Goal: Information Seeking & Learning: Find specific fact

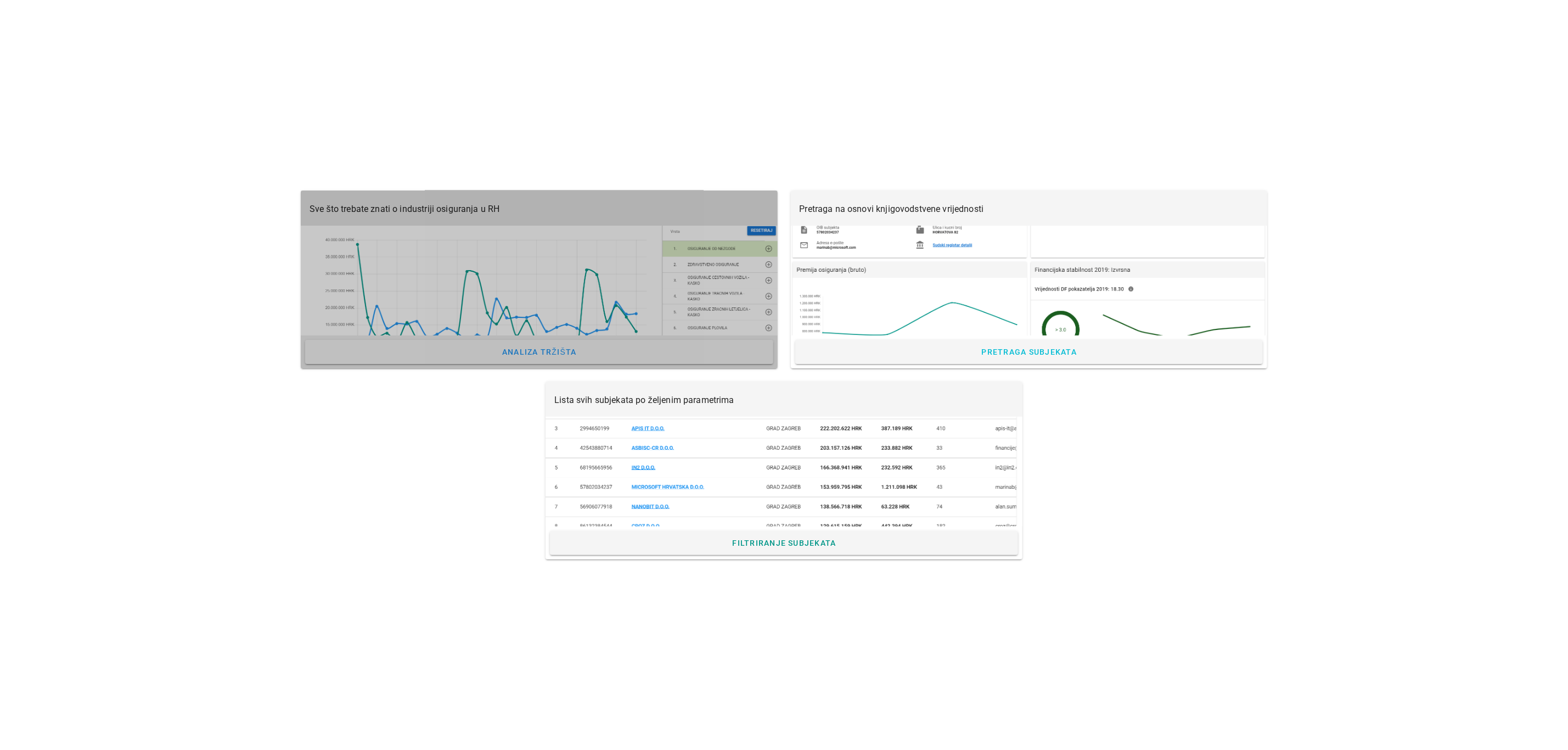
click at [480, 296] on div at bounding box center [539, 281] width 477 height 110
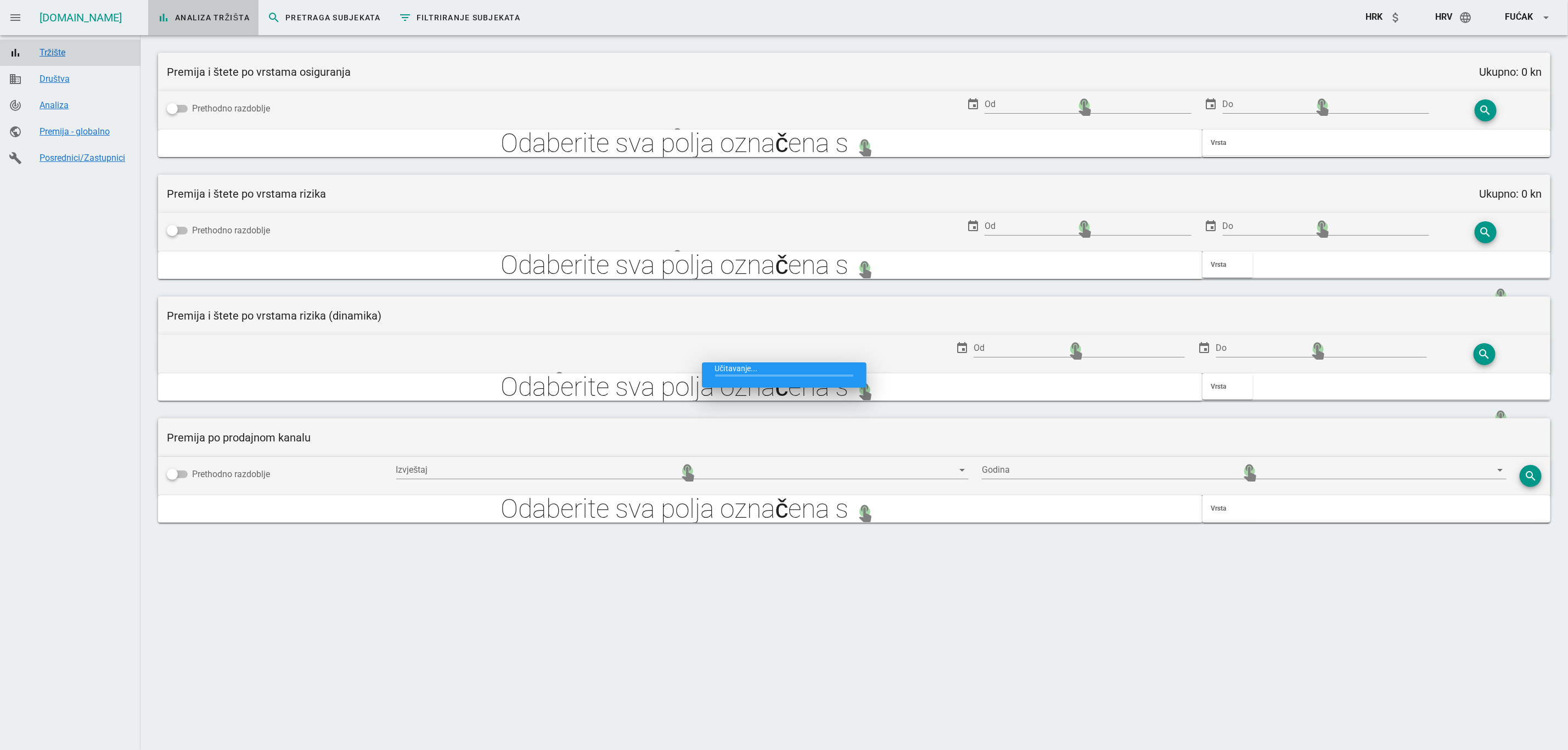
type input "Zaračunata premija po prodajnim kanalima"
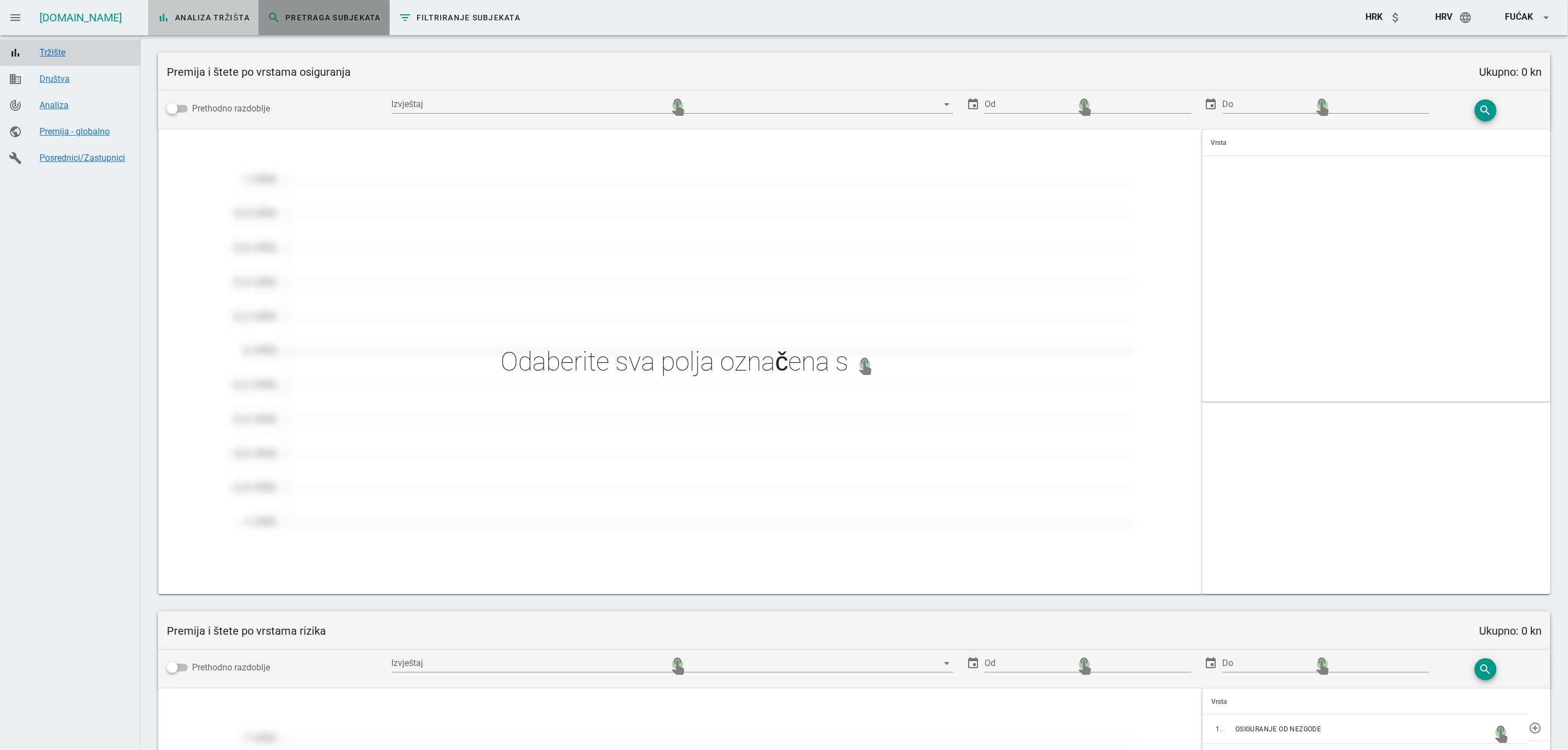
click at [320, 33] on link "search Pretraga subjekata" at bounding box center [324, 18] width 131 height 35
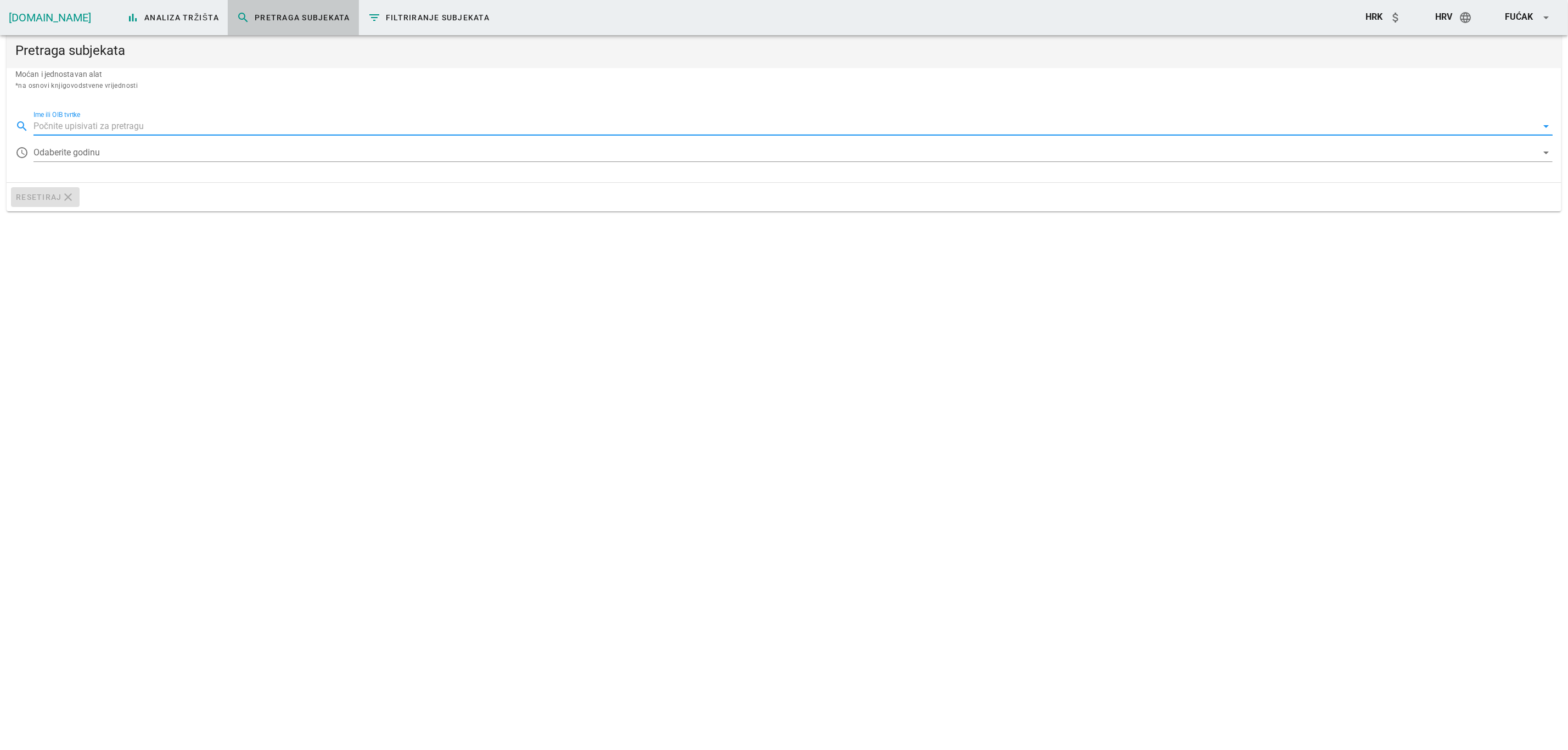
click at [116, 120] on input "Ime ili OIB tvrtke" at bounding box center [785, 126] width 1504 height 18
paste input "08615635724"
click at [115, 128] on input "08615635724" at bounding box center [785, 126] width 1504 height 18
click at [117, 125] on input "08615635724" at bounding box center [785, 126] width 1504 height 18
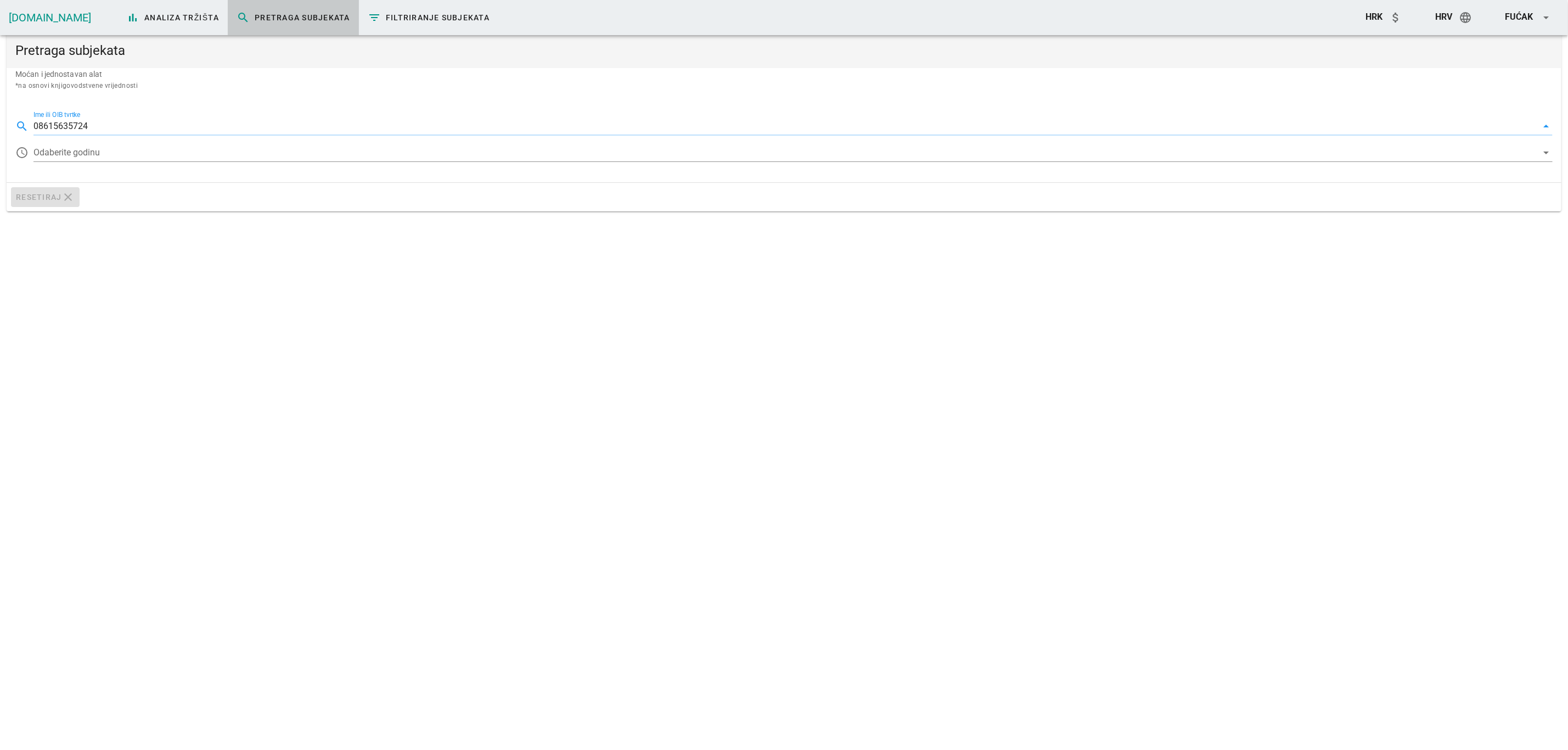
click at [117, 125] on input "08615635724" at bounding box center [785, 126] width 1504 height 18
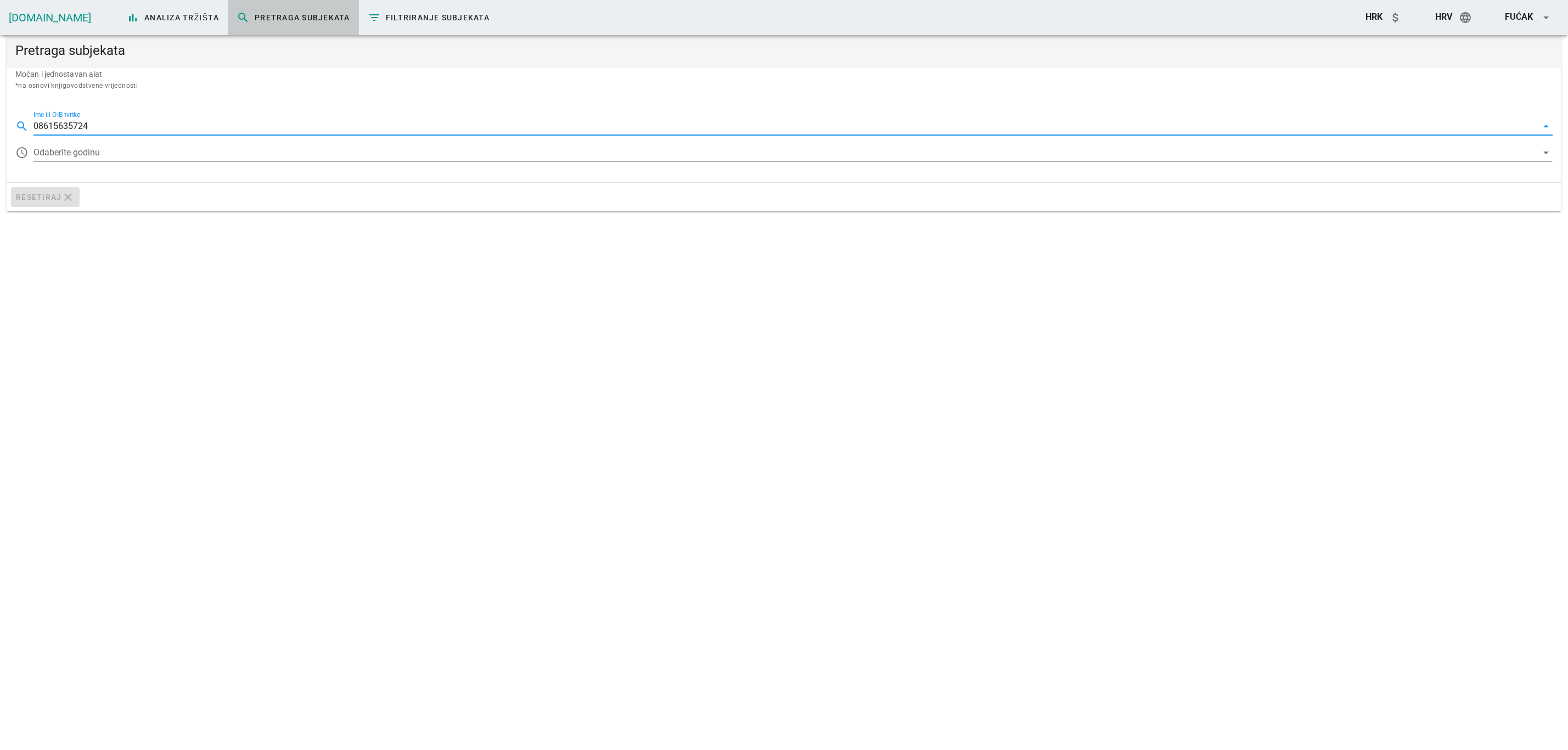
type input "08615635724"
click at [92, 155] on div at bounding box center [785, 152] width 1504 height 18
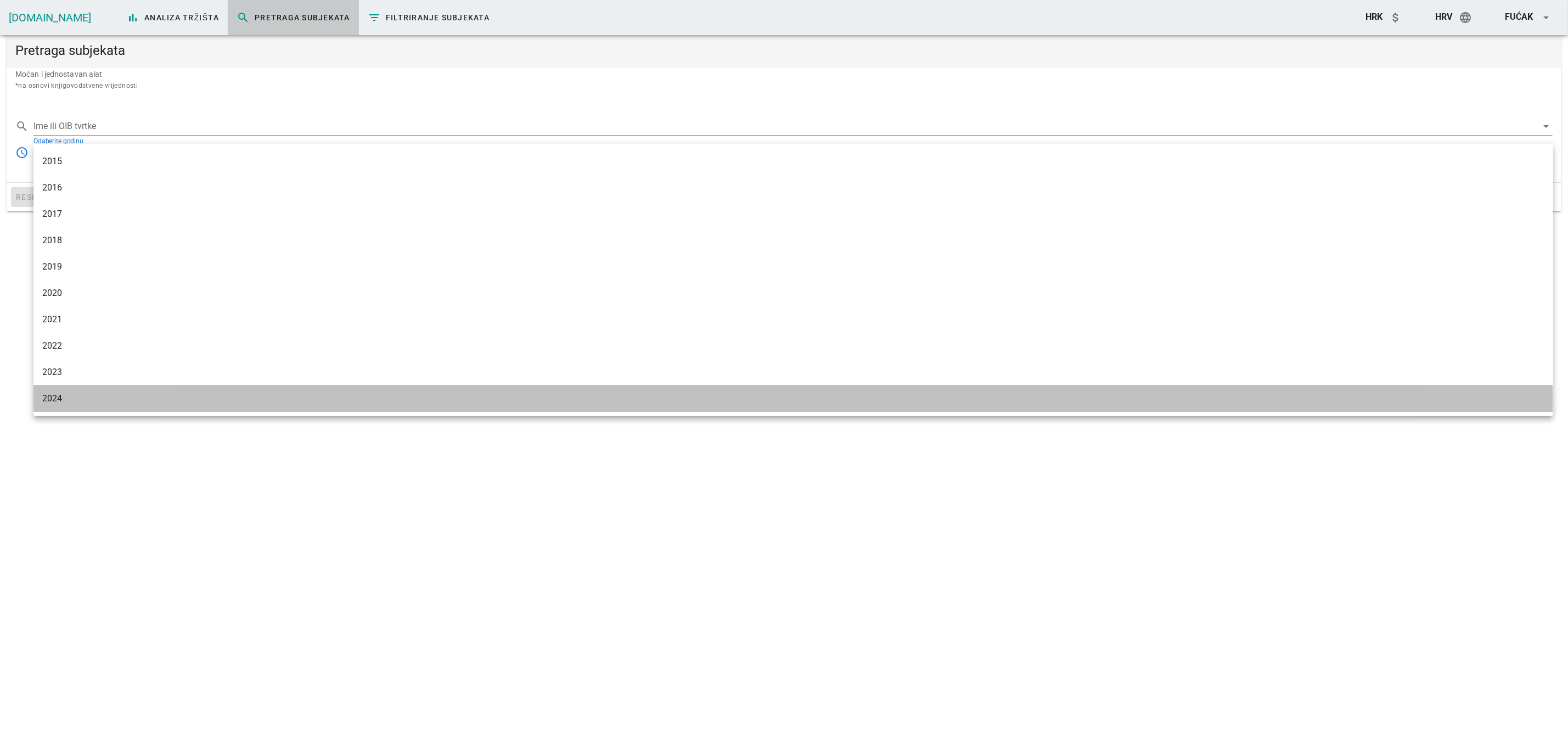
click at [56, 390] on div "2024" at bounding box center [793, 398] width 1502 height 24
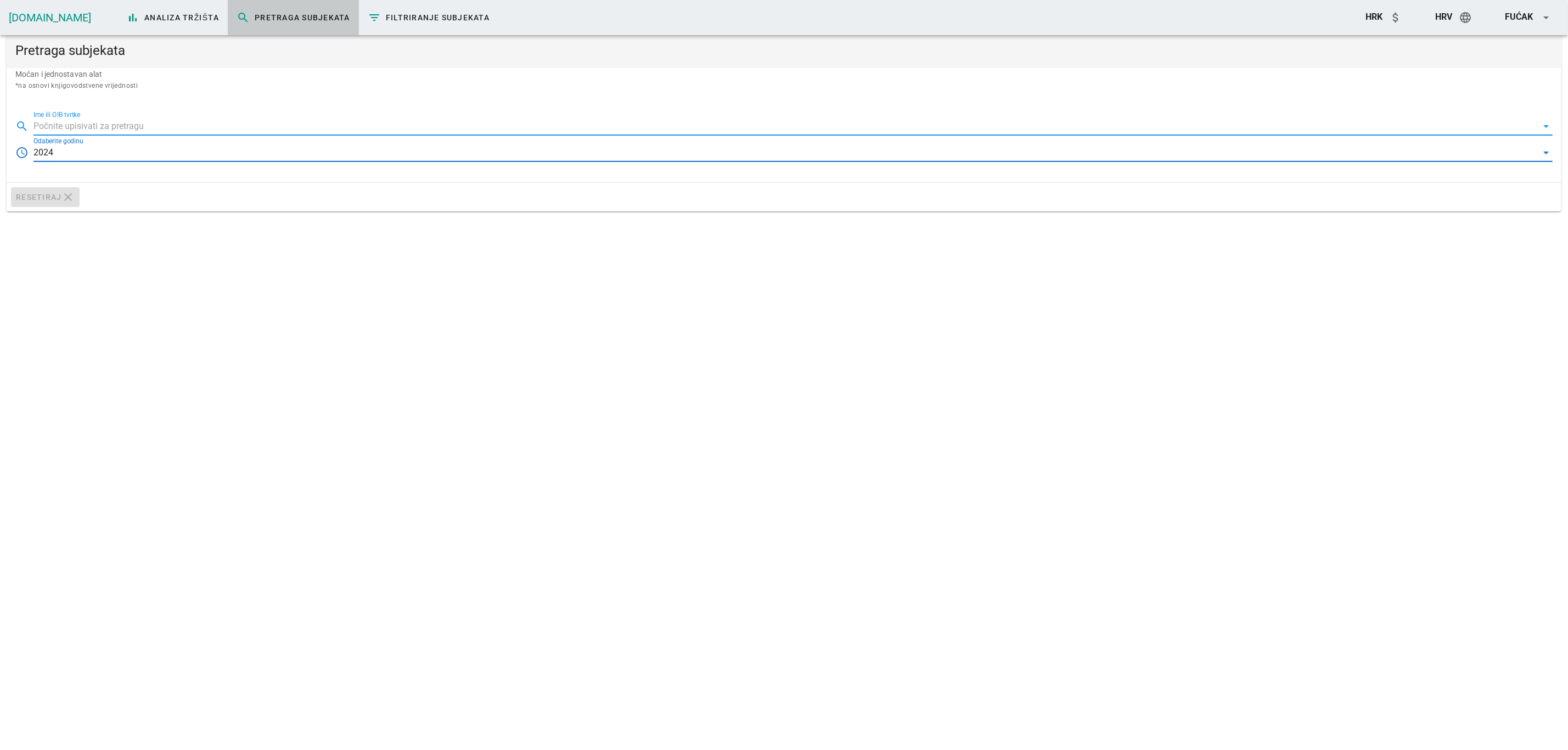
click at [93, 125] on input "Ime ili OIB tvrtke" at bounding box center [785, 126] width 1504 height 18
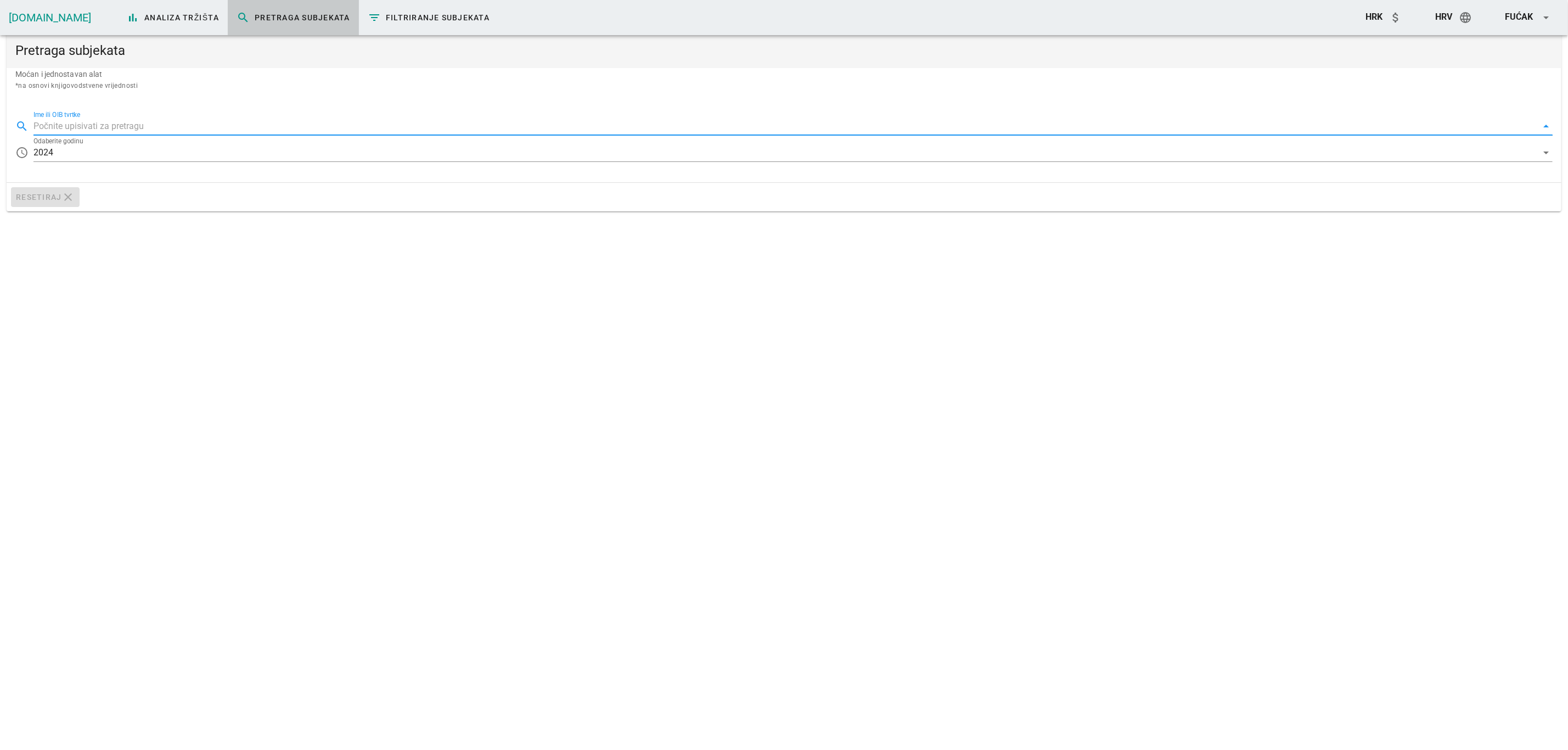
paste input "08615635724"
type input "08615635724"
click at [63, 132] on input "08615635724" at bounding box center [785, 126] width 1504 height 18
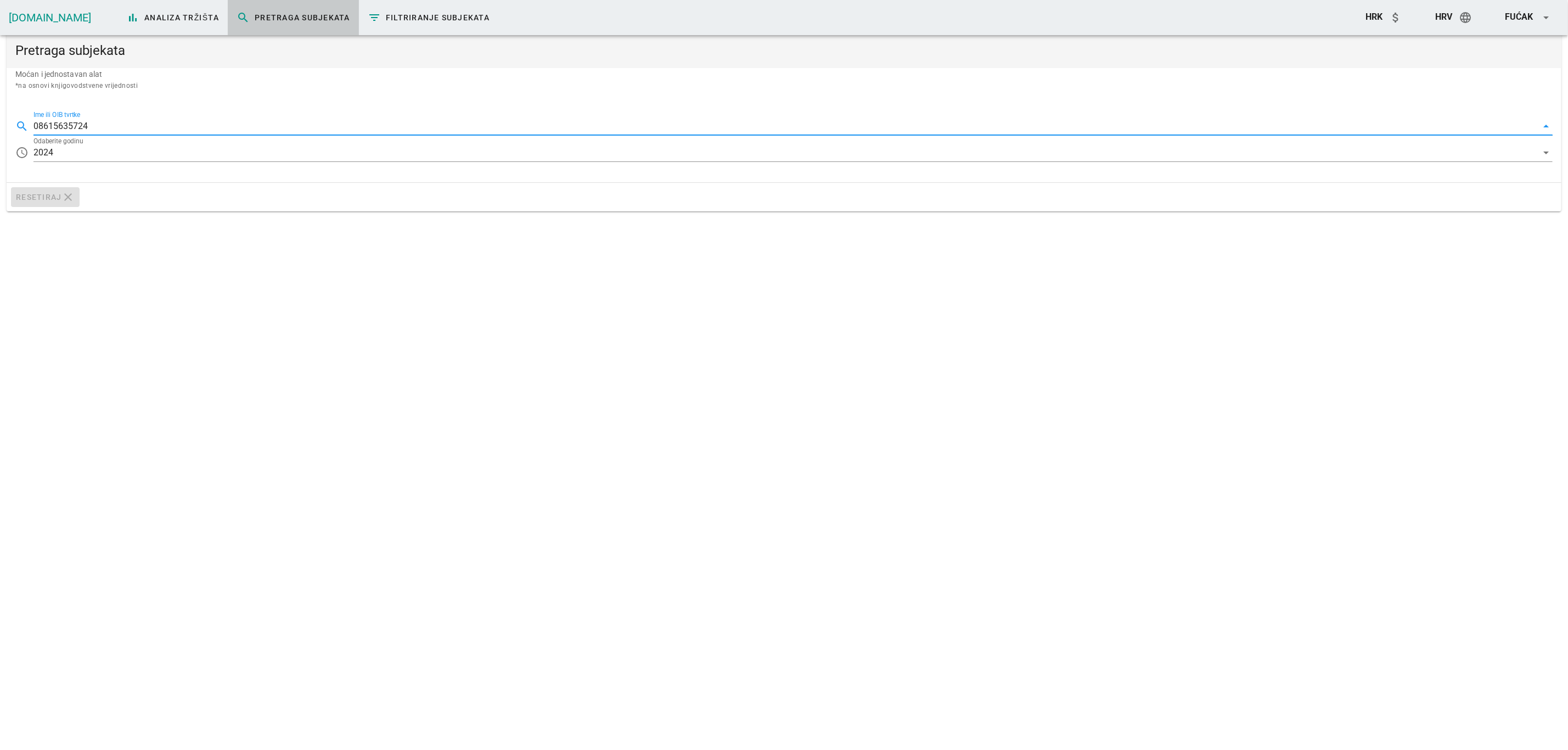
click at [133, 113] on div "search Ime ili OIB tvrtke 08615635724 arrow_drop_down" at bounding box center [784, 123] width 1538 height 24
click at [85, 145] on div "2024" at bounding box center [785, 152] width 1504 height 18
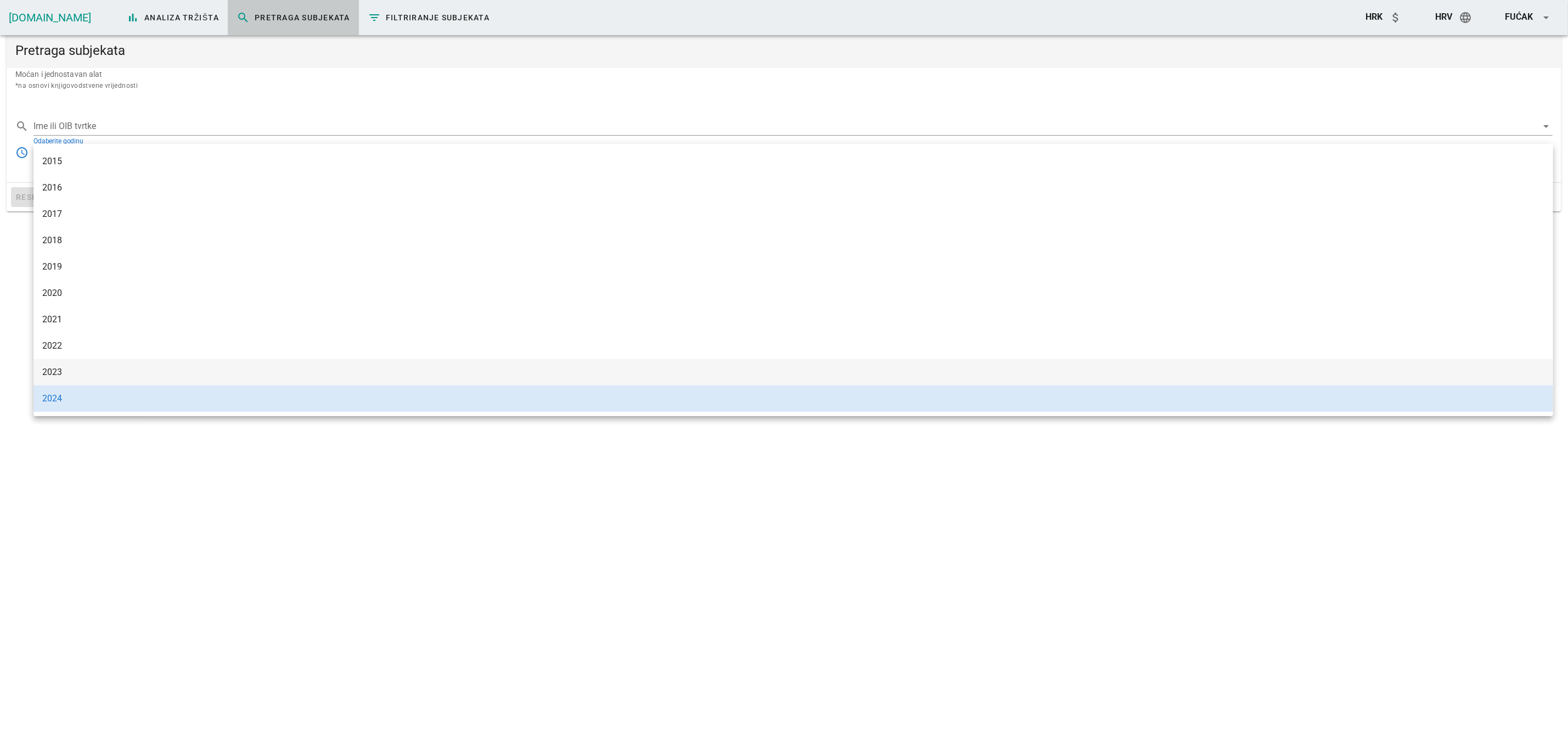
click at [65, 360] on div "2023" at bounding box center [793, 371] width 1502 height 24
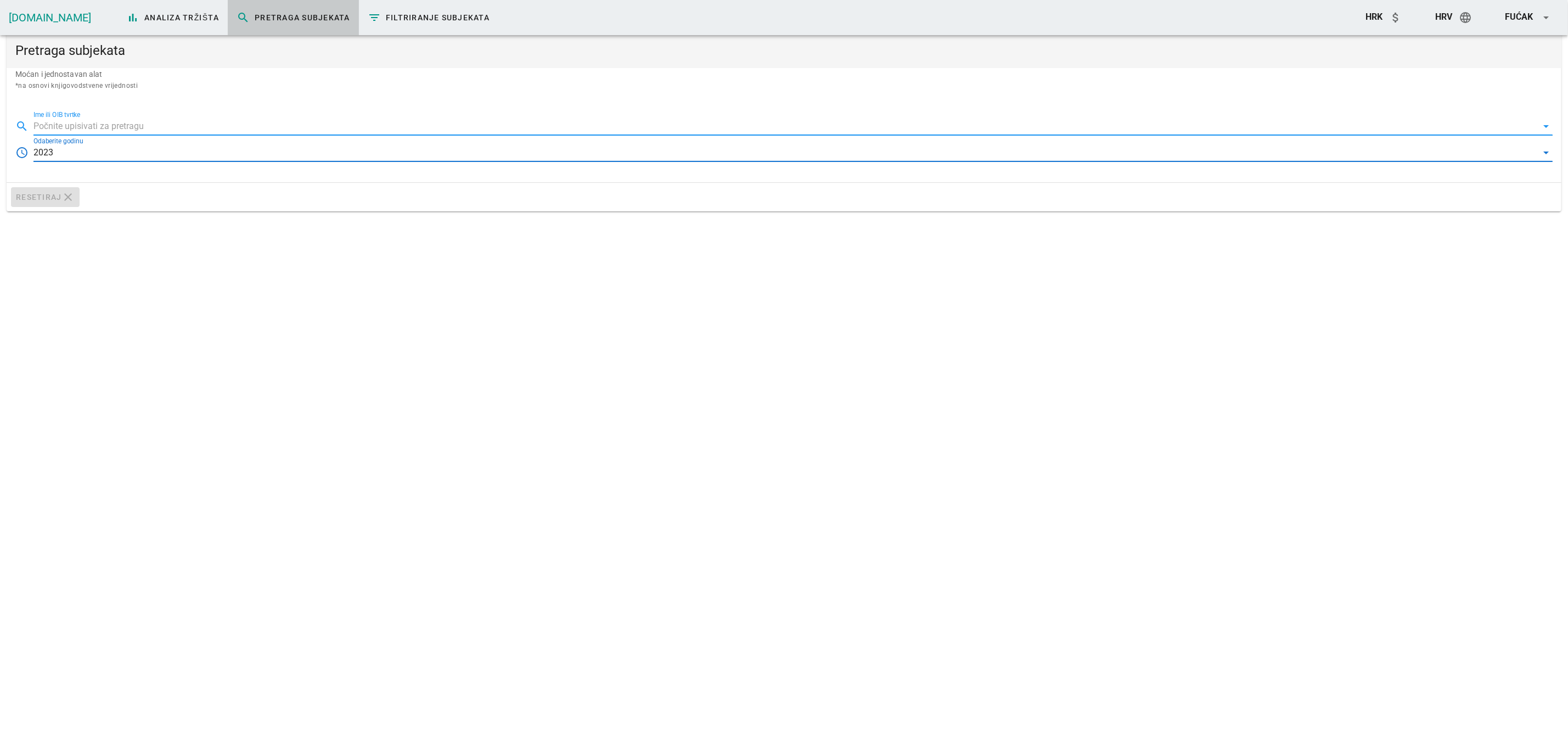
click at [113, 127] on input "Ime ili OIB tvrtke" at bounding box center [785, 126] width 1504 height 18
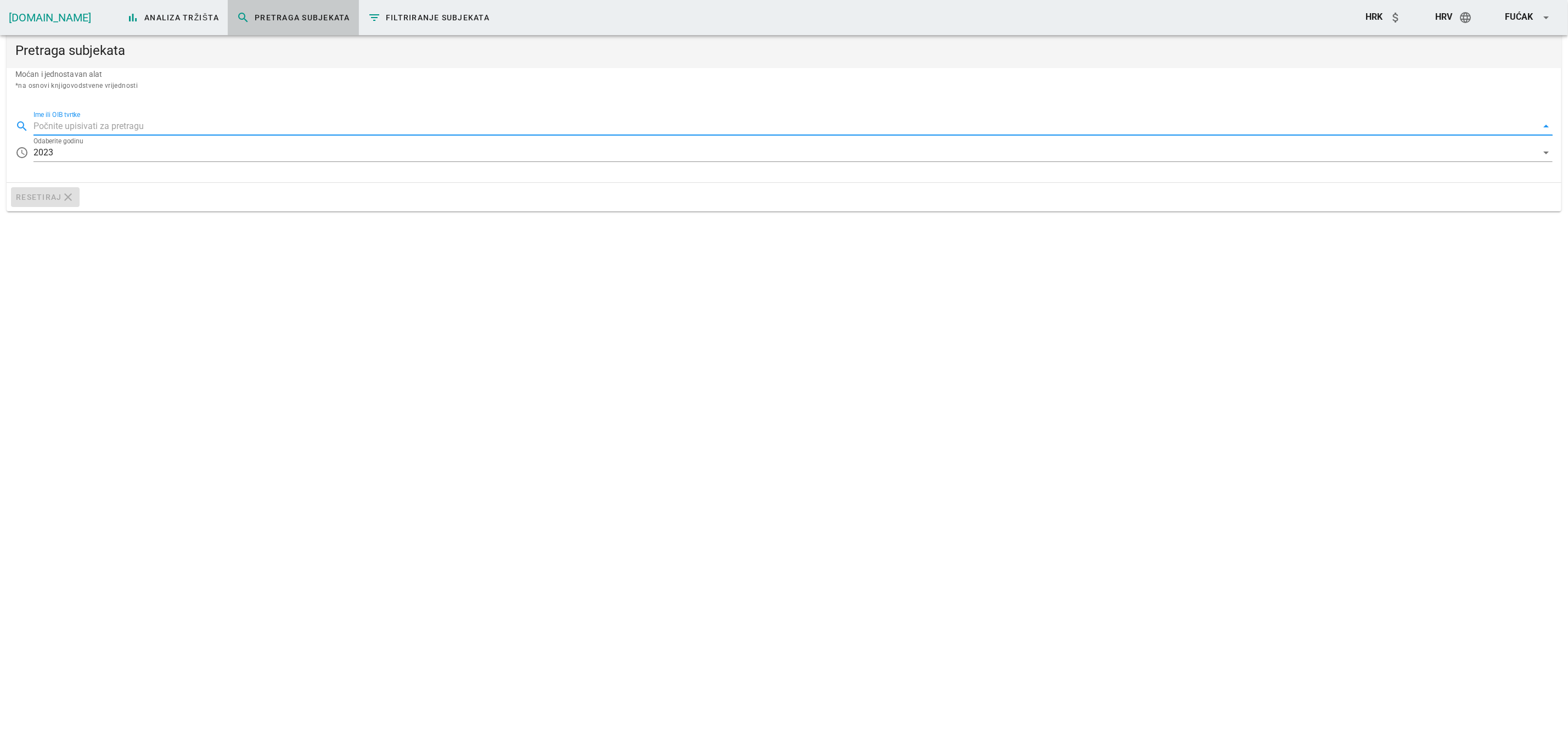
paste input "08615635724"
click at [114, 130] on input "08615635724" at bounding box center [785, 126] width 1504 height 18
click at [63, 125] on input "kvakan" at bounding box center [785, 126] width 1504 height 18
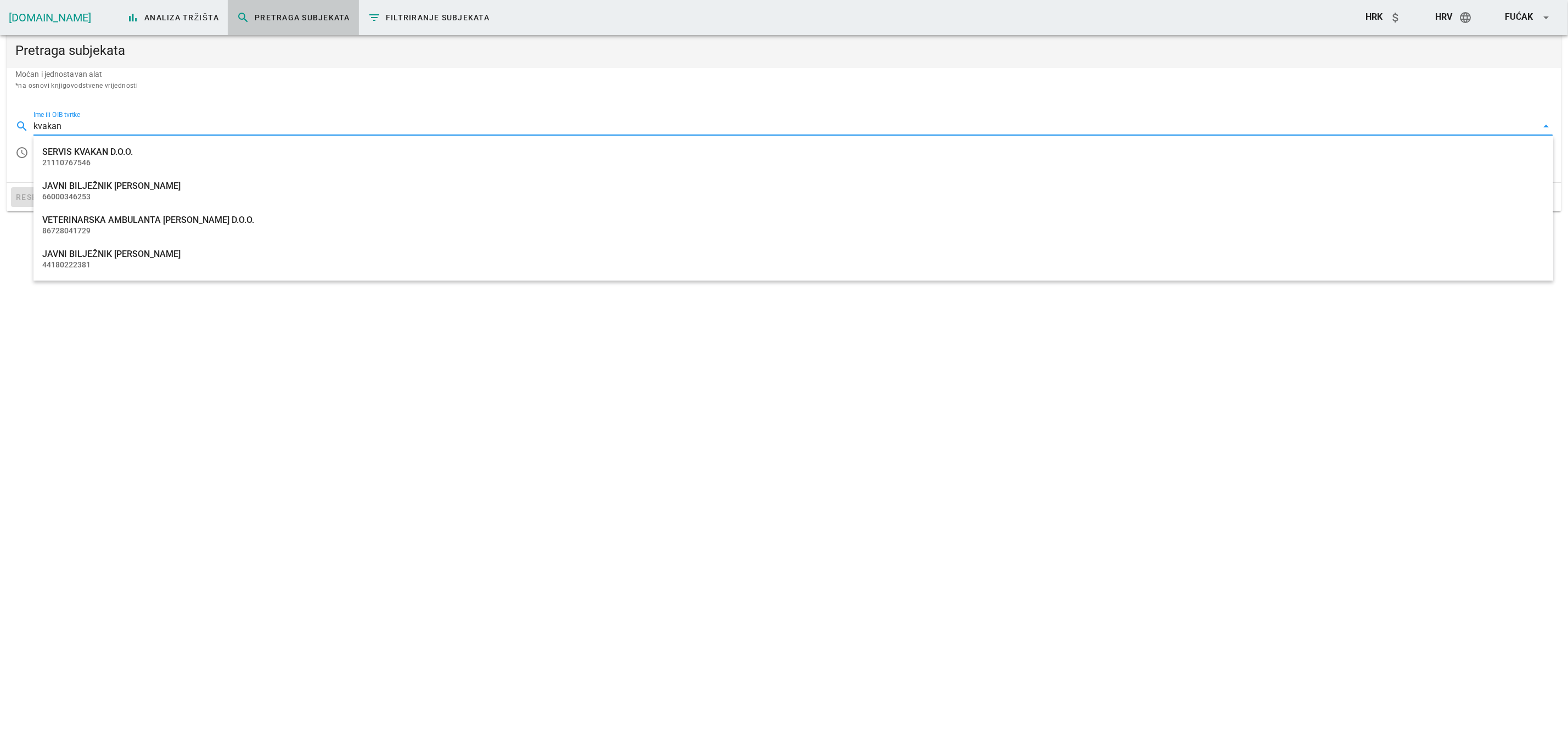
click at [66, 125] on input "kvakan" at bounding box center [785, 126] width 1504 height 18
paste input "GRAĐEVINARSTVO KVAKAN"
type input "GRAĐEVINARSTVO KVAKAN"
